Goal: Task Accomplishment & Management: Manage account settings

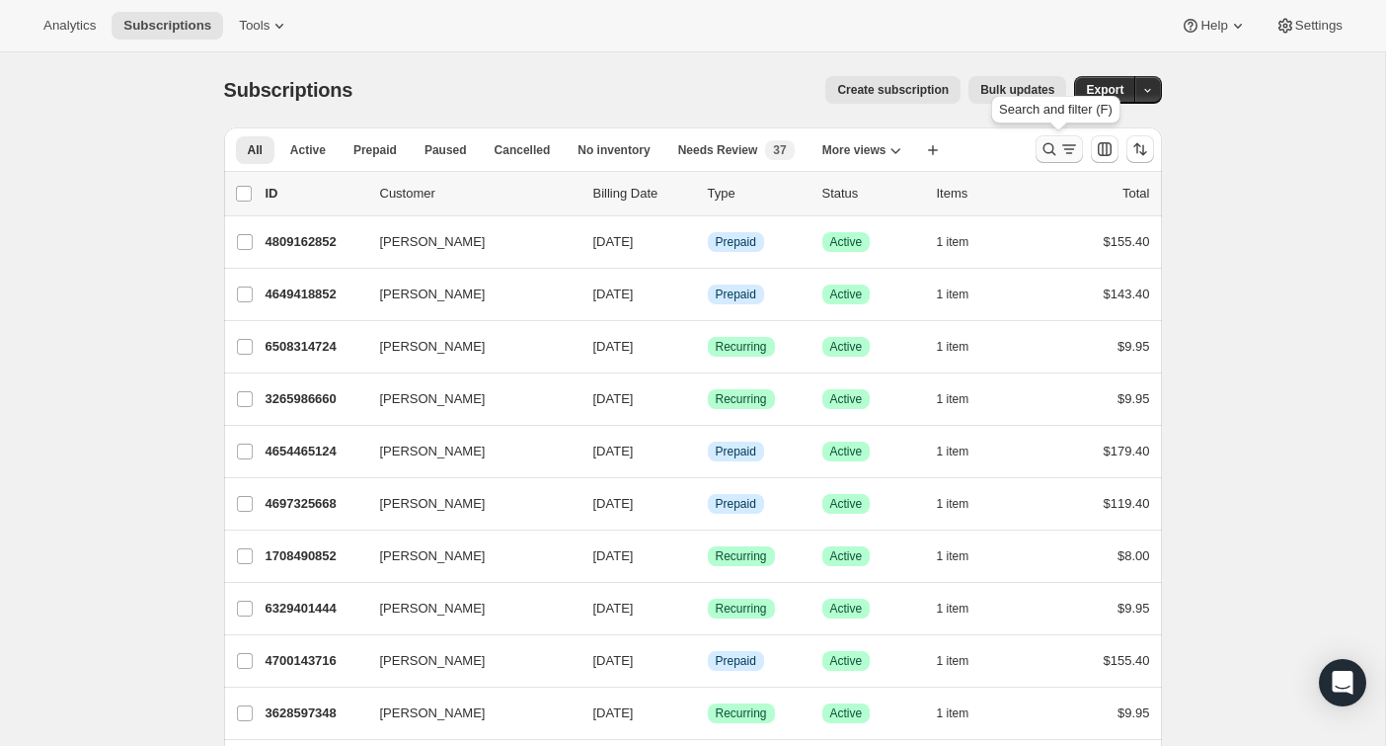
click at [1066, 153] on icon "Search and filter results" at bounding box center [1070, 149] width 20 height 20
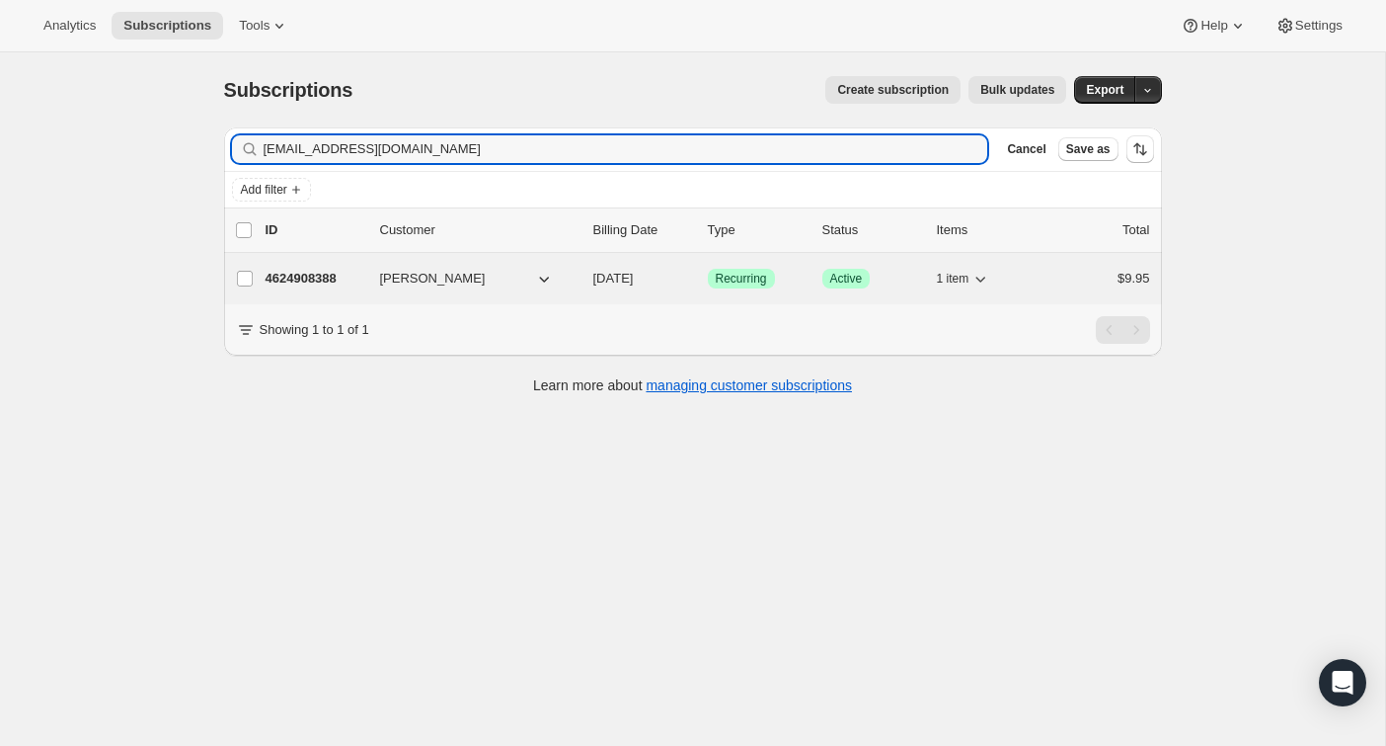
type input "buggybat@yahoo.com"
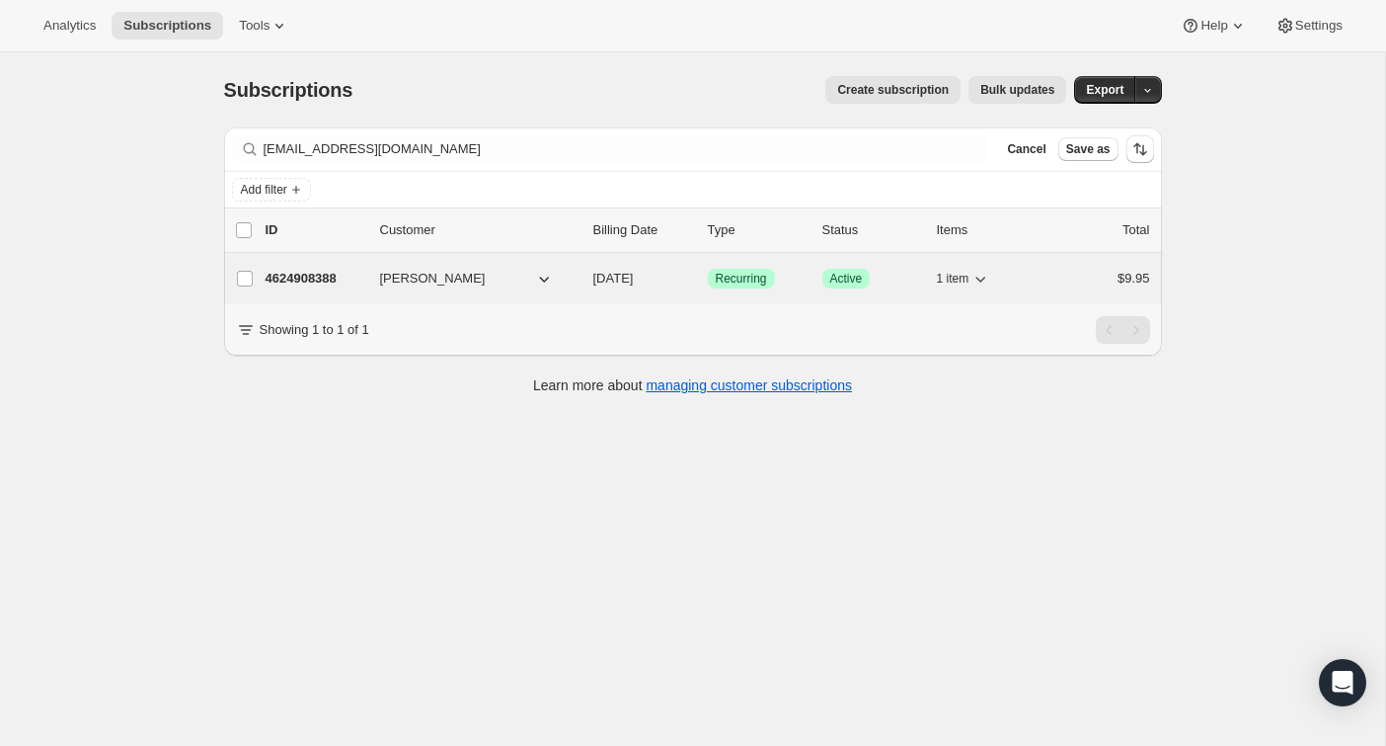
click at [1081, 283] on div "$9.95" at bounding box center [1101, 279] width 99 height 20
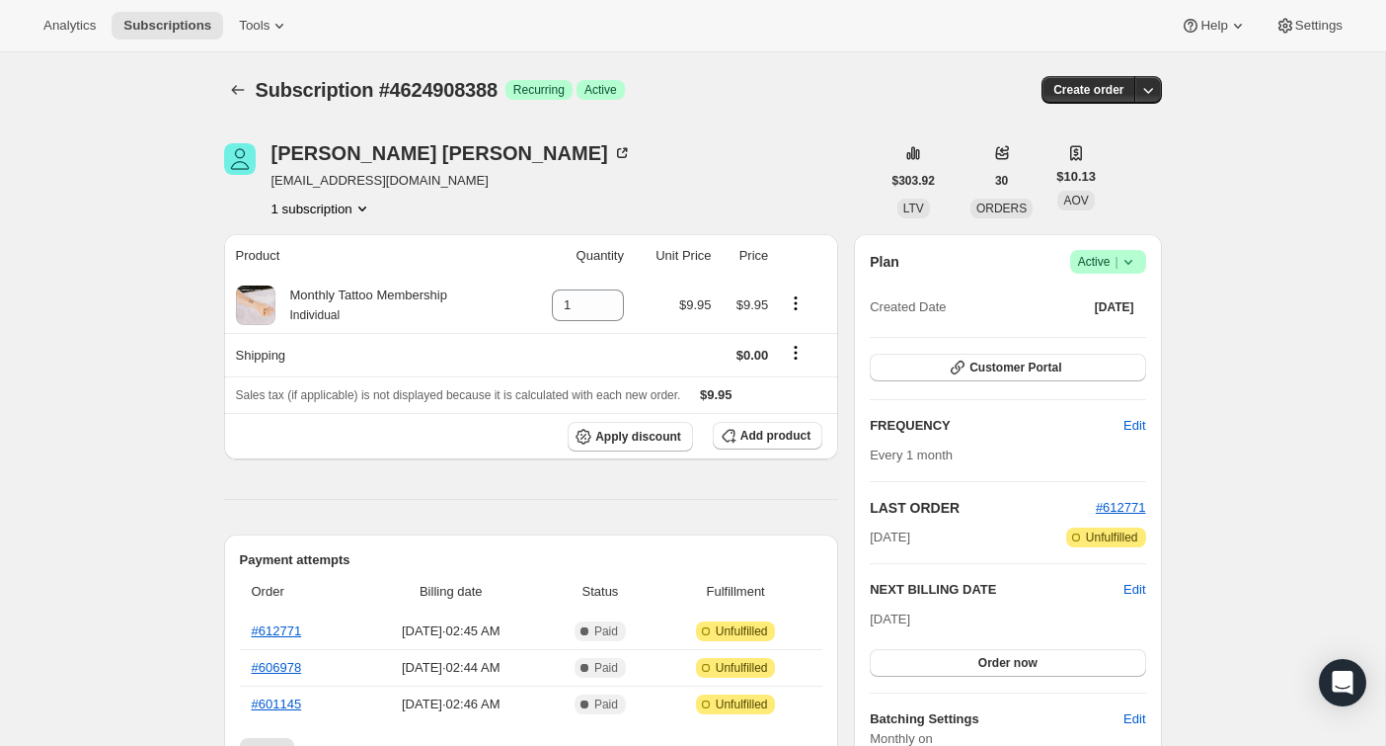
click at [1111, 264] on span "Active |" at bounding box center [1108, 262] width 60 height 20
click at [1091, 344] on button "Cancel subscription" at bounding box center [1102, 334] width 123 height 32
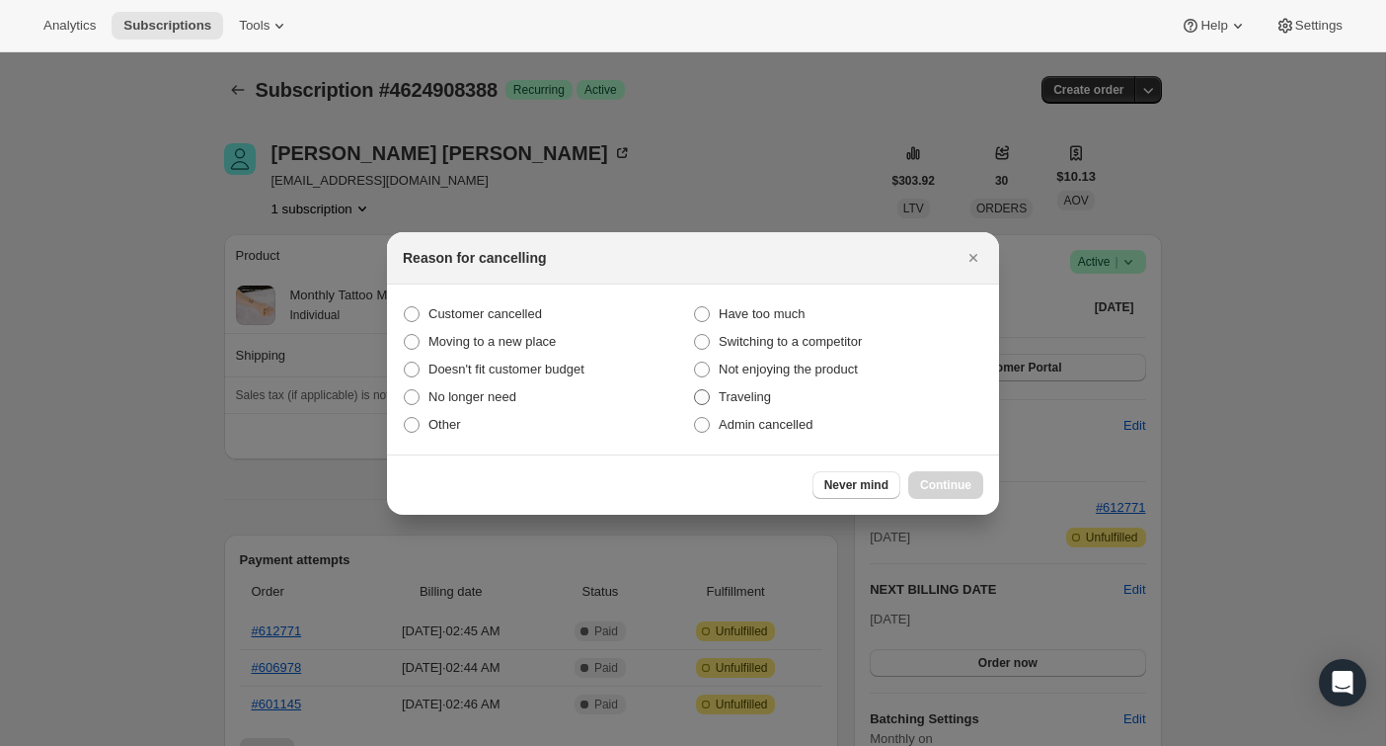
click at [855, 408] on label "Traveling" at bounding box center [838, 397] width 290 height 28
click at [695, 390] on input "Traveling" at bounding box center [694, 389] width 1 height 1
radio input "true"
click at [863, 427] on label "Admin cancelled" at bounding box center [838, 425] width 290 height 28
click at [695, 418] on input "Admin cancelled" at bounding box center [694, 417] width 1 height 1
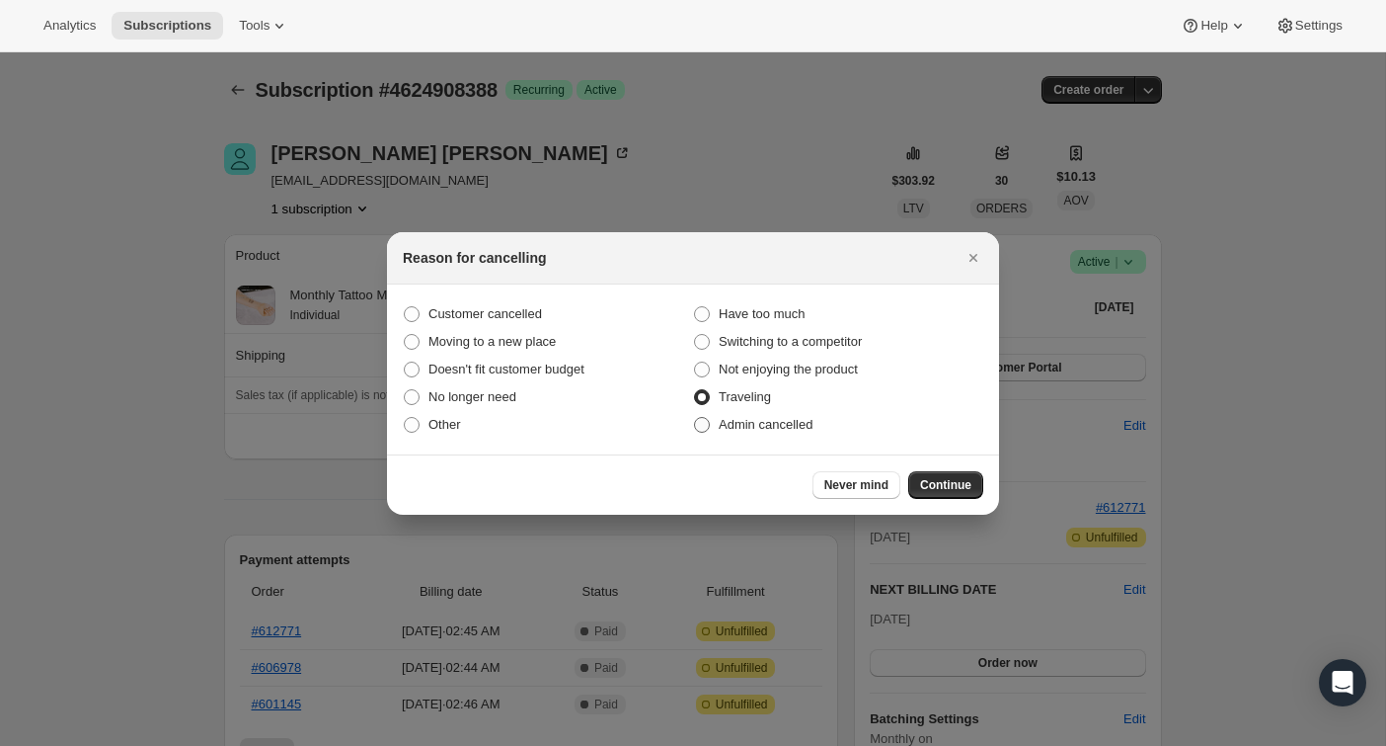
radio input "true"
radio input "false"
click at [978, 268] on button "Close" at bounding box center [974, 258] width 28 height 28
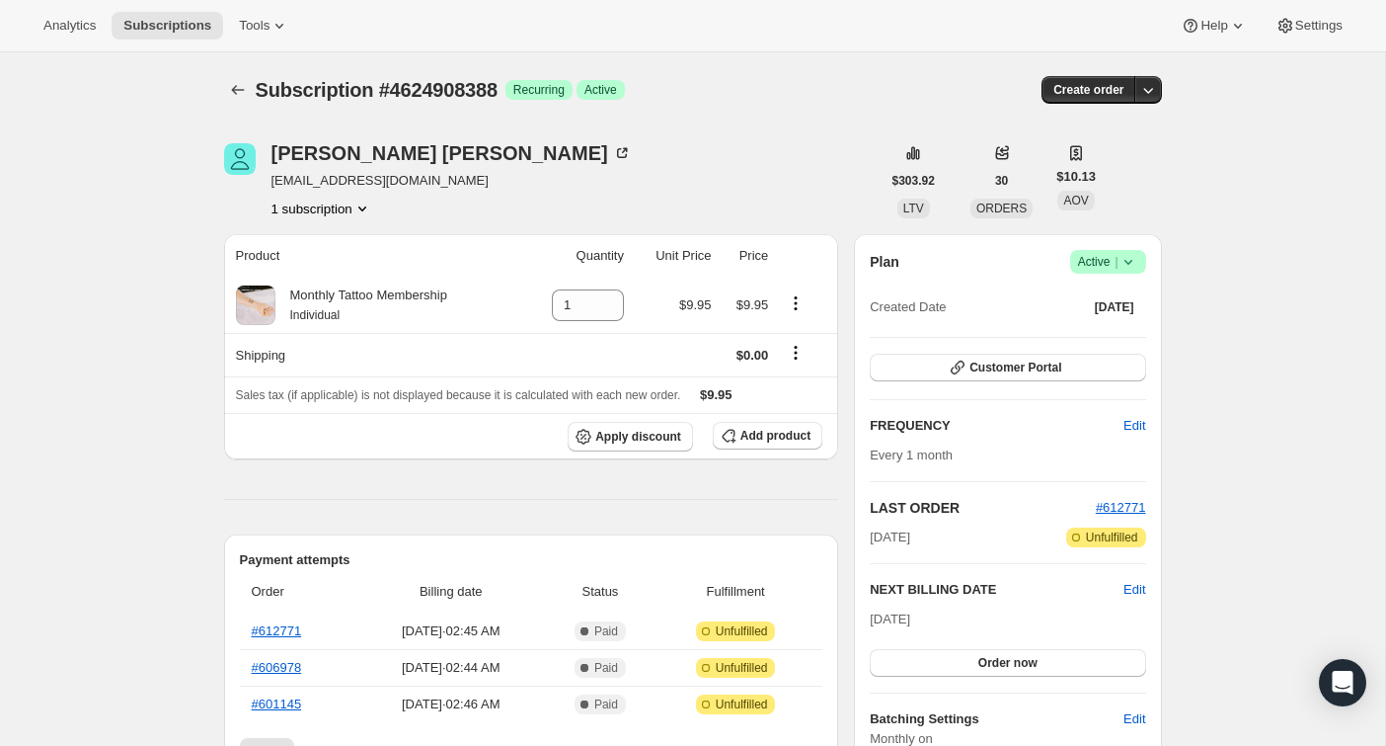
click at [1135, 266] on icon at bounding box center [1129, 262] width 20 height 20
click at [1132, 308] on span "Pause subscription" at bounding box center [1103, 301] width 112 height 20
